Goal: Browse casually: Explore the website without a specific task or goal

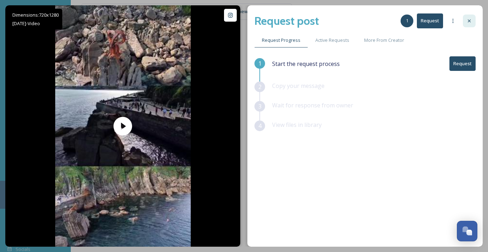
click at [471, 22] on icon at bounding box center [470, 21] width 6 height 6
